Goal: Task Accomplishment & Management: Manage account settings

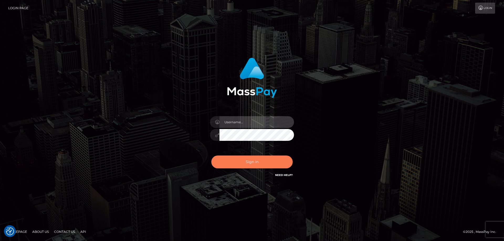
type input "Queen.megabonanza"
click at [269, 162] on button "Sign in" at bounding box center [251, 162] width 81 height 13
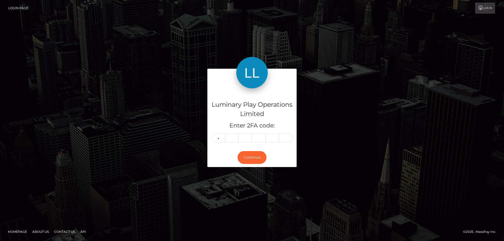
type input "5"
type input "0"
type input "6"
type input "9"
type input "8"
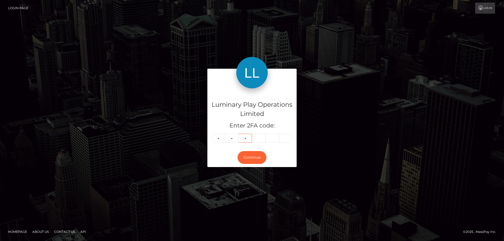
type input "7"
type input "9"
type input "5"
